Goal: Task Accomplishment & Management: Use online tool/utility

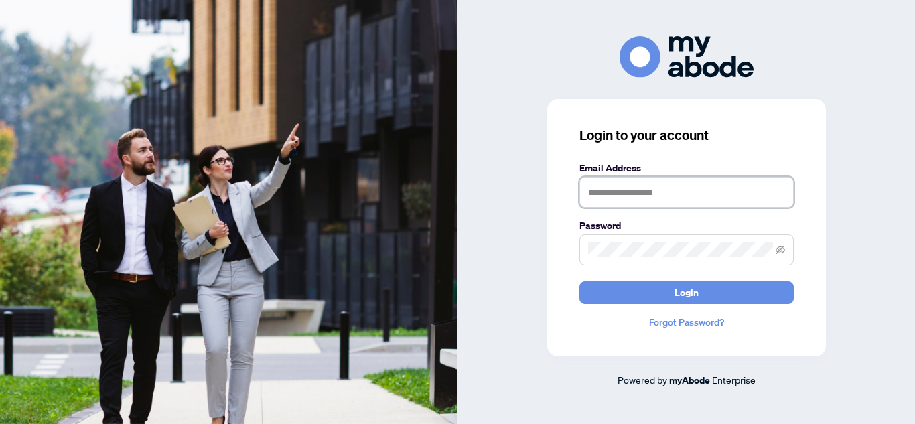
click at [631, 190] on input "text" at bounding box center [687, 192] width 214 height 31
type input "**********"
click at [580, 281] on button "Login" at bounding box center [687, 292] width 214 height 23
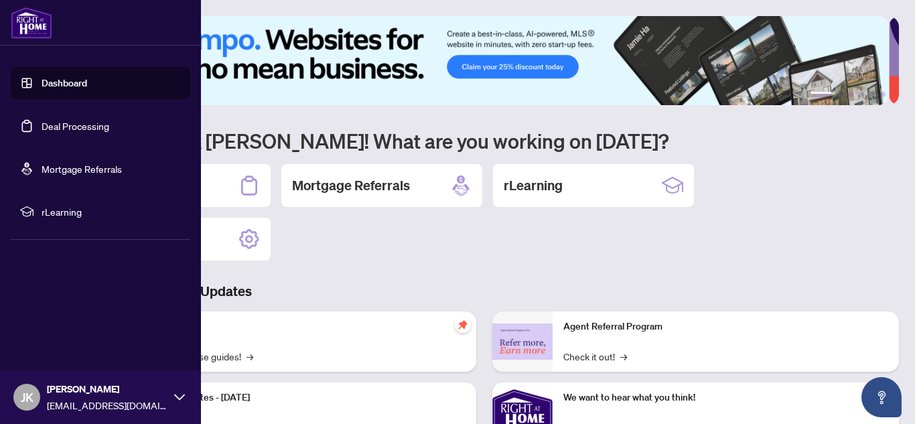
click at [42, 127] on link "Deal Processing" at bounding box center [76, 126] width 68 height 12
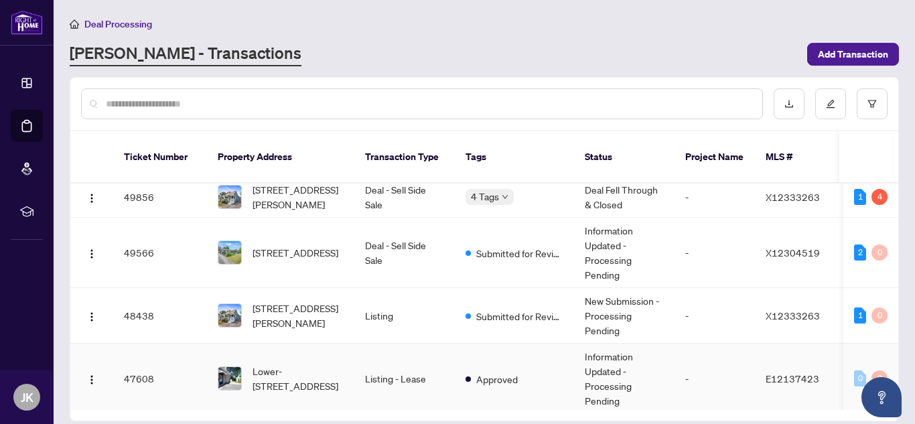
scroll to position [134, 0]
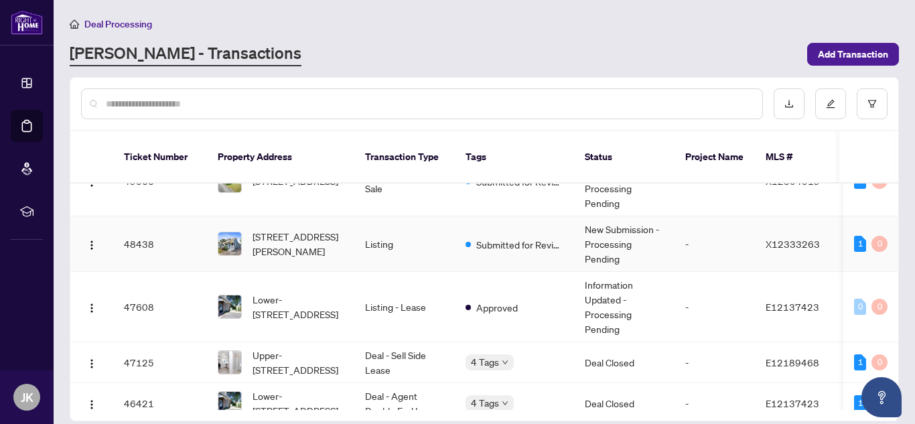
click at [360, 238] on td "Listing" at bounding box center [404, 244] width 101 height 56
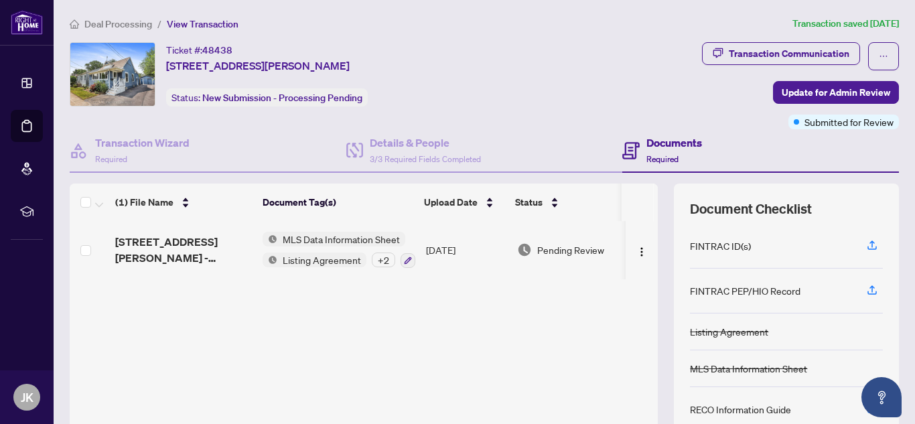
click at [383, 260] on div "+ 2" at bounding box center [383, 260] width 23 height 15
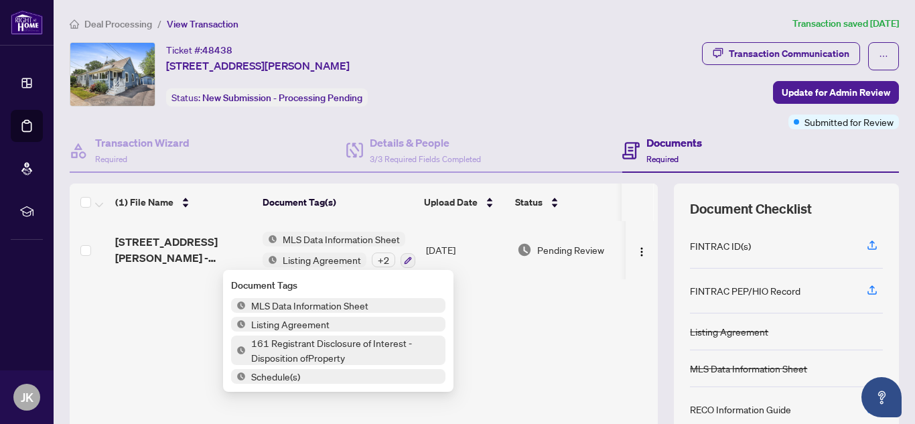
click at [357, 352] on span "161 Registrant Disclosure of Interest - Disposition ofProperty" at bounding box center [346, 350] width 200 height 29
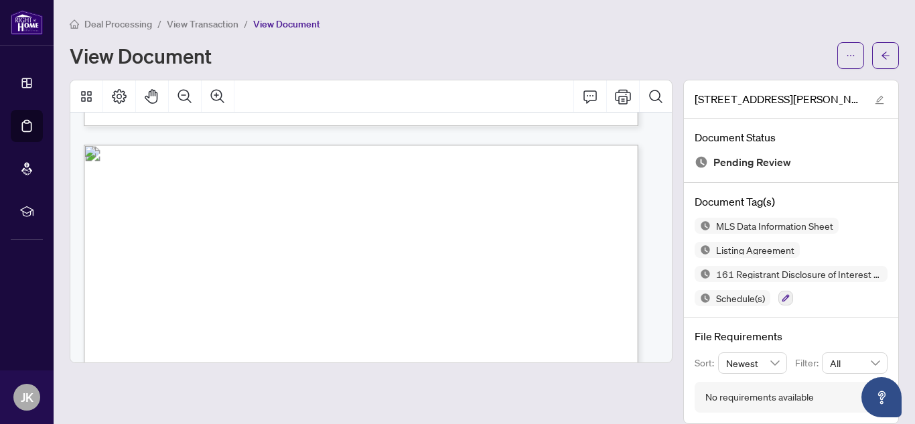
scroll to position [14680, 0]
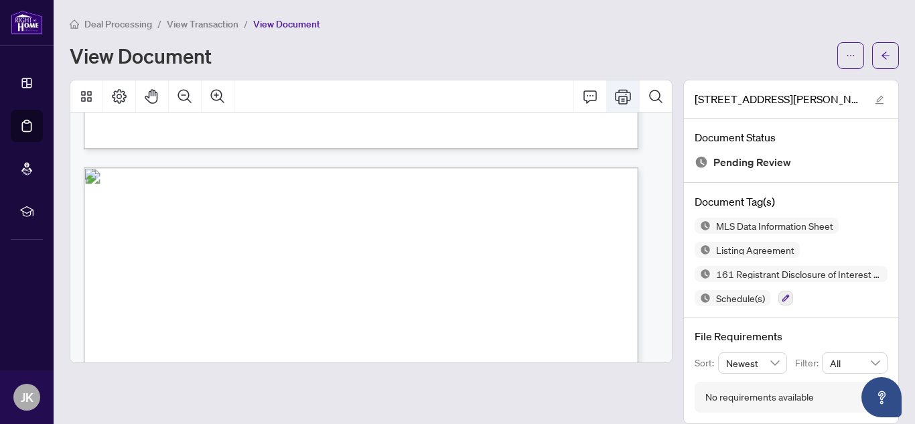
click at [622, 97] on button "Print" at bounding box center [623, 96] width 32 height 32
